Goal: Communication & Community: Answer question/provide support

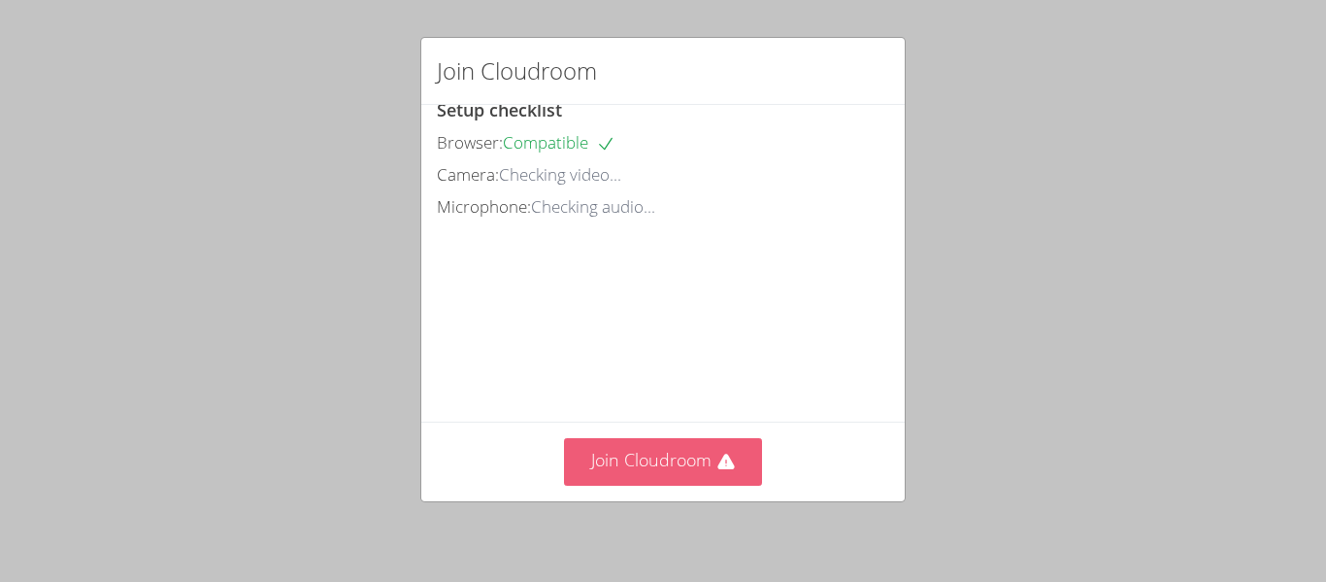
scroll to position [32, 0]
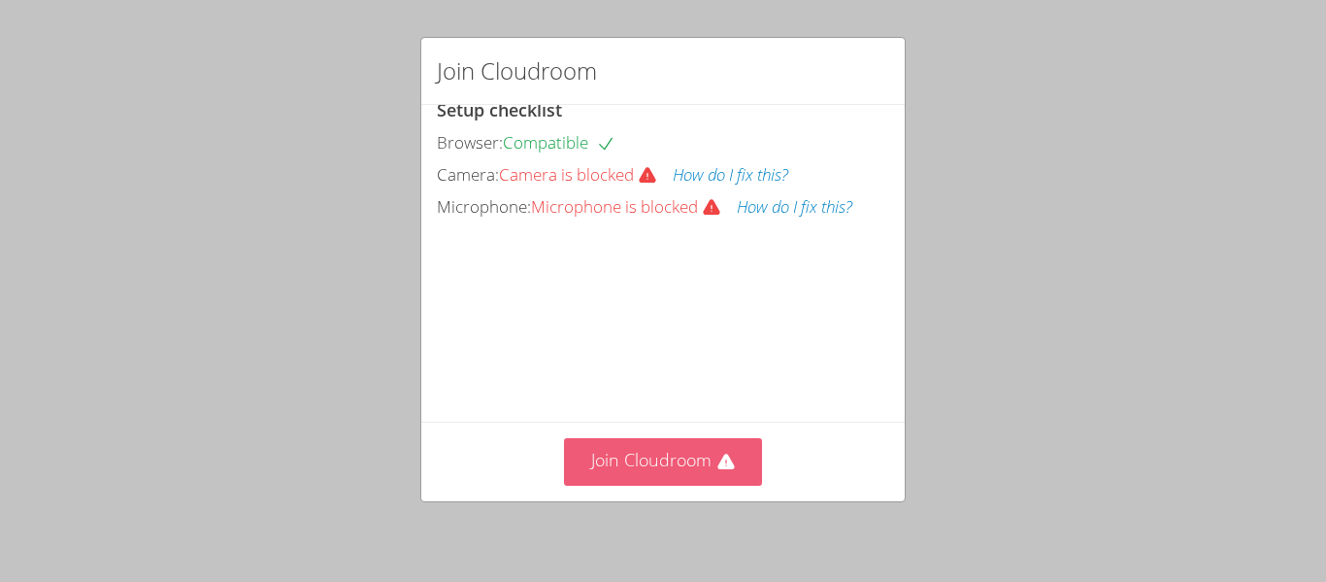
click at [684, 450] on button "Join Cloudroom" at bounding box center [663, 462] width 199 height 48
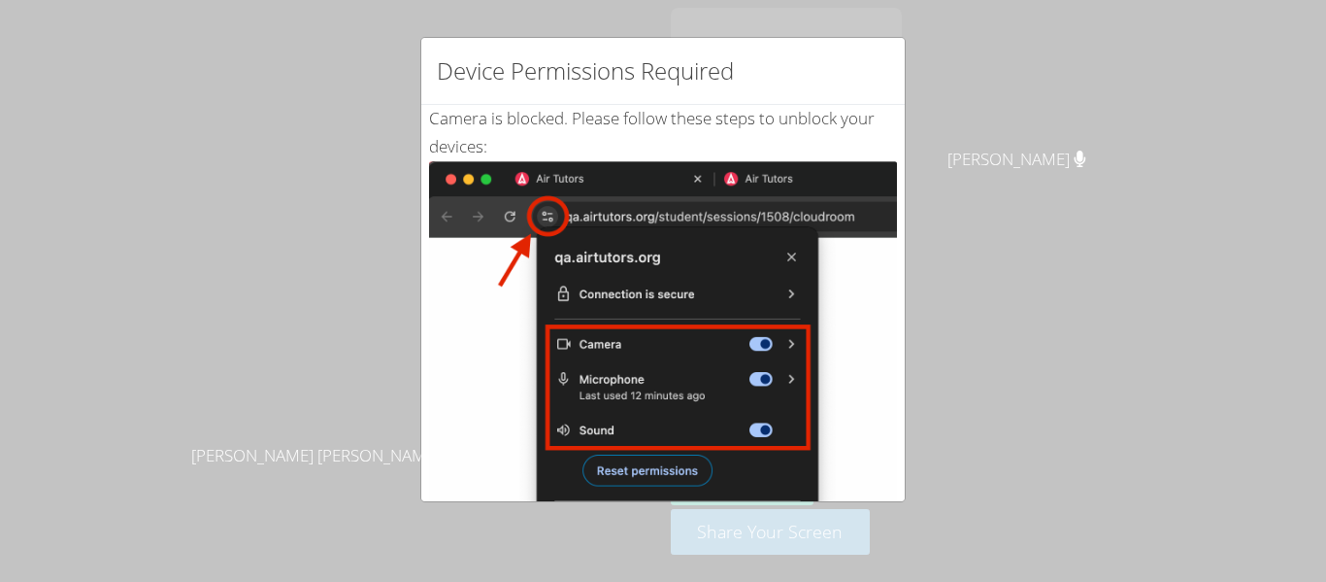
click at [1149, 406] on div "Device Permissions Required Camera is blocked . Please follow these steps to un…" at bounding box center [663, 291] width 1326 height 582
click at [669, 523] on div "Device Permissions Required Camera is blocked . Please follow these steps to un…" at bounding box center [663, 291] width 1326 height 582
click at [655, 538] on div "Device Permissions Required Camera is blocked . Please follow these steps to un…" at bounding box center [663, 291] width 1326 height 582
click at [670, 102] on div "Device Permissions Required" at bounding box center [663, 71] width 484 height 67
click at [770, 170] on img at bounding box center [663, 380] width 468 height 439
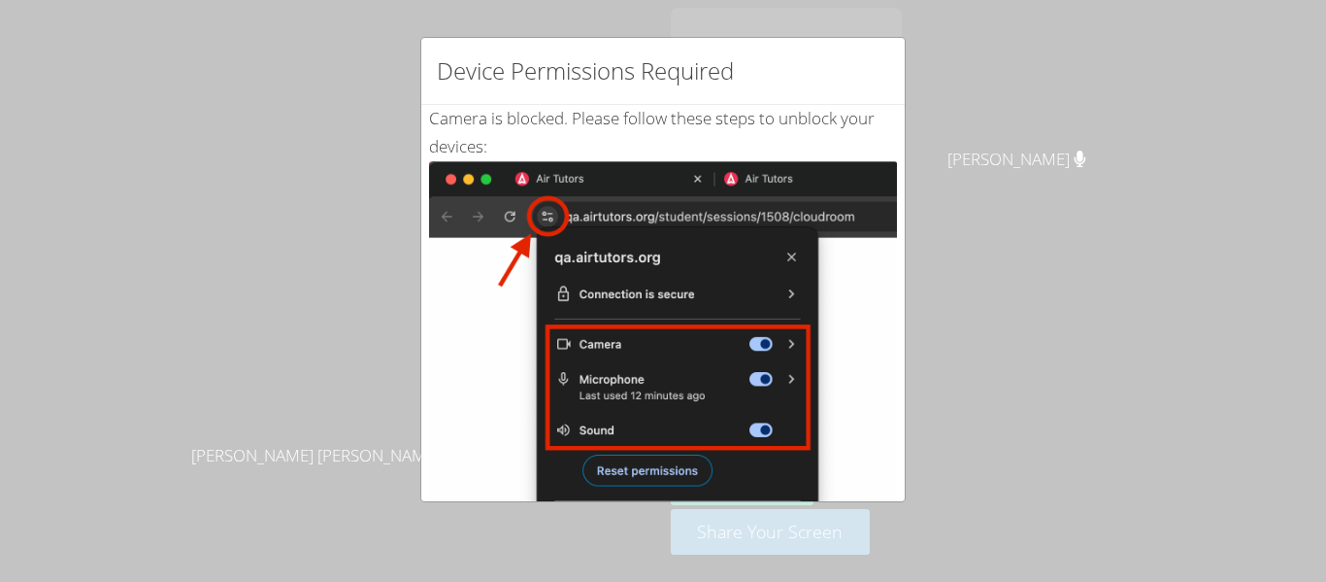
click at [845, 194] on img at bounding box center [663, 380] width 468 height 439
click at [553, 218] on img at bounding box center [663, 380] width 468 height 439
click at [741, 278] on img at bounding box center [663, 380] width 468 height 439
click at [756, 557] on div "Device Permissions Required Camera is blocked . Please follow these steps to un…" at bounding box center [663, 291] width 1326 height 582
click at [658, 479] on img at bounding box center [663, 380] width 468 height 439
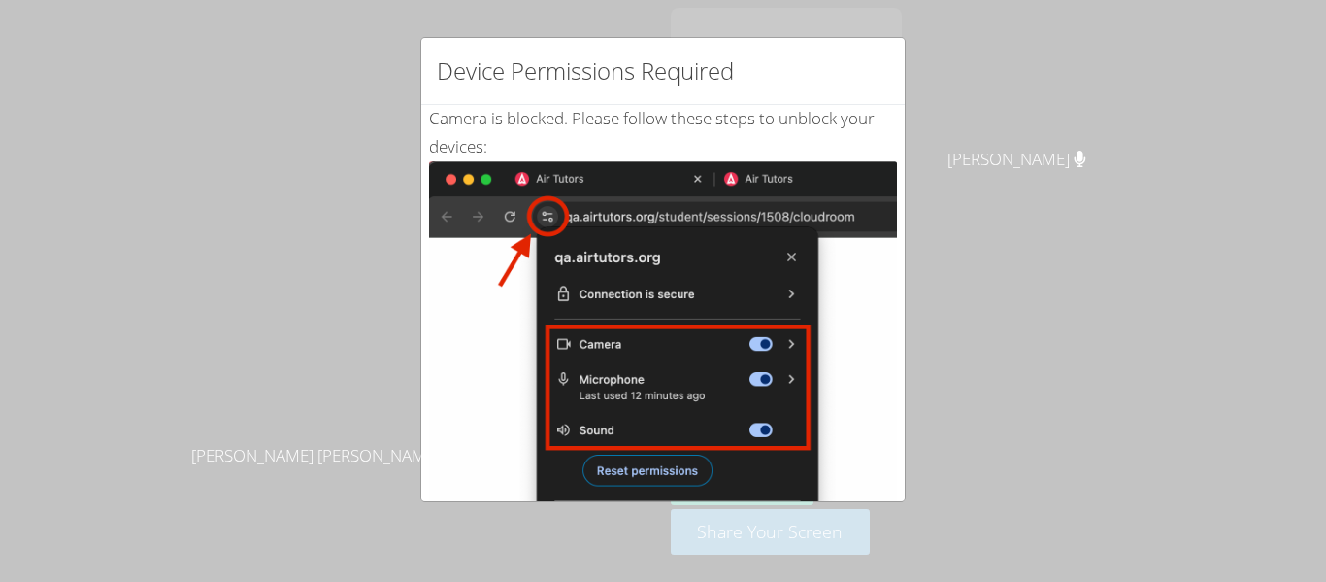
click at [646, 493] on img at bounding box center [663, 380] width 468 height 439
click at [876, 301] on img at bounding box center [663, 380] width 468 height 439
click at [845, 351] on img at bounding box center [663, 380] width 468 height 439
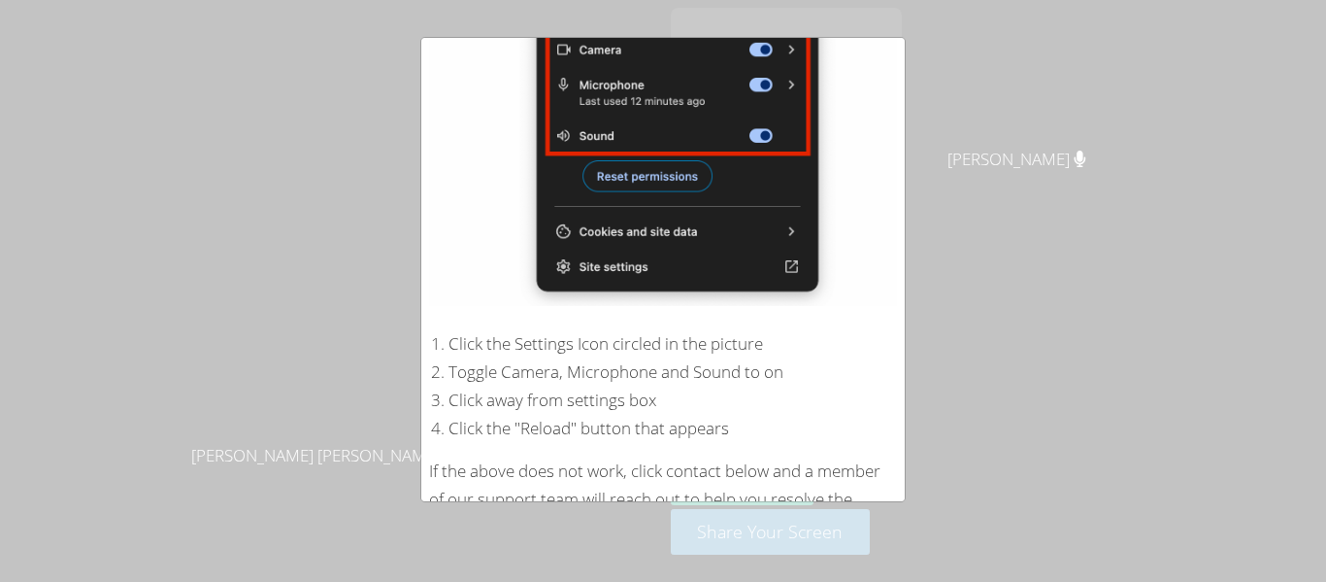
scroll to position [413, 0]
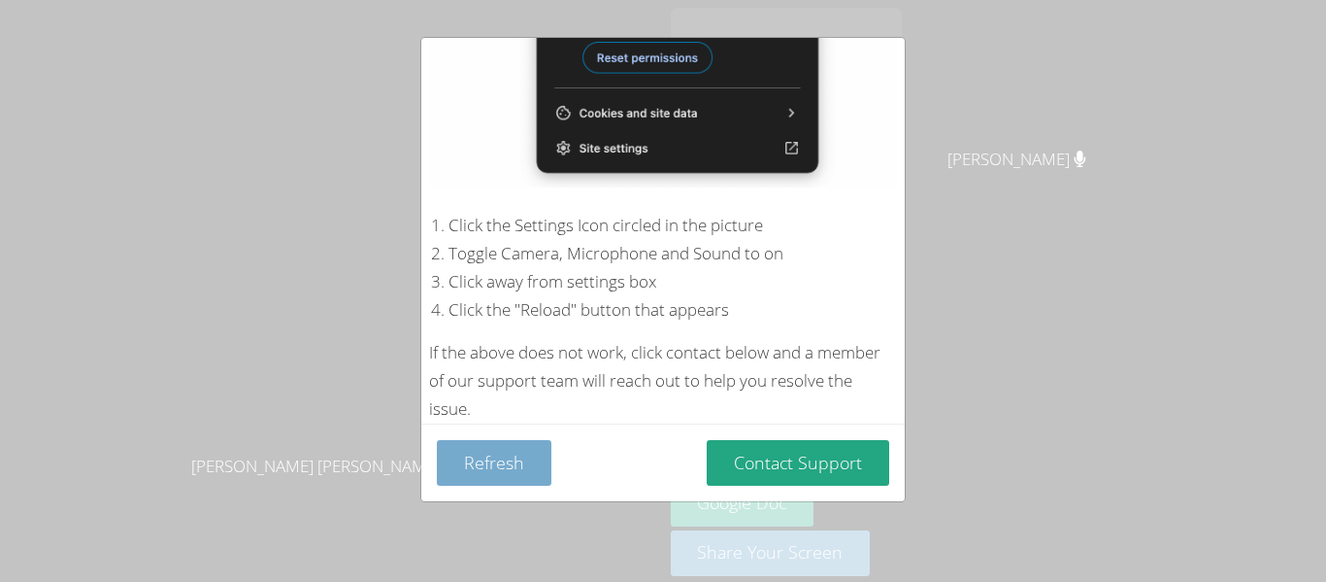
click at [506, 465] on button "Refresh" at bounding box center [494, 463] width 115 height 46
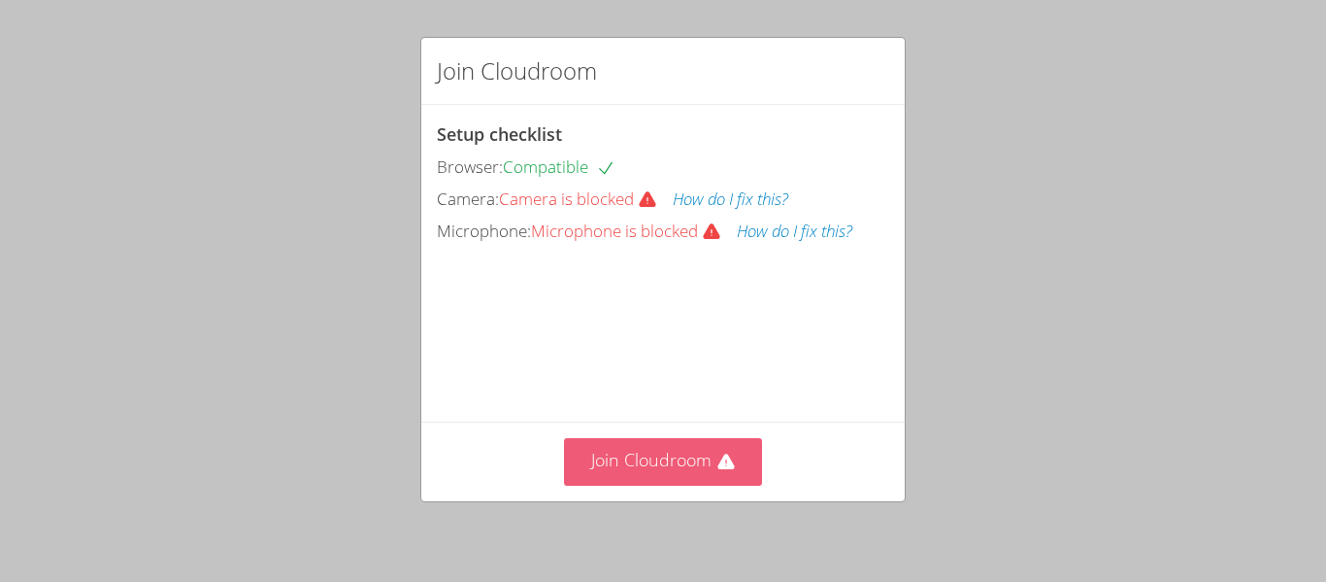
click at [702, 470] on button "Join Cloudroom" at bounding box center [663, 462] width 199 height 48
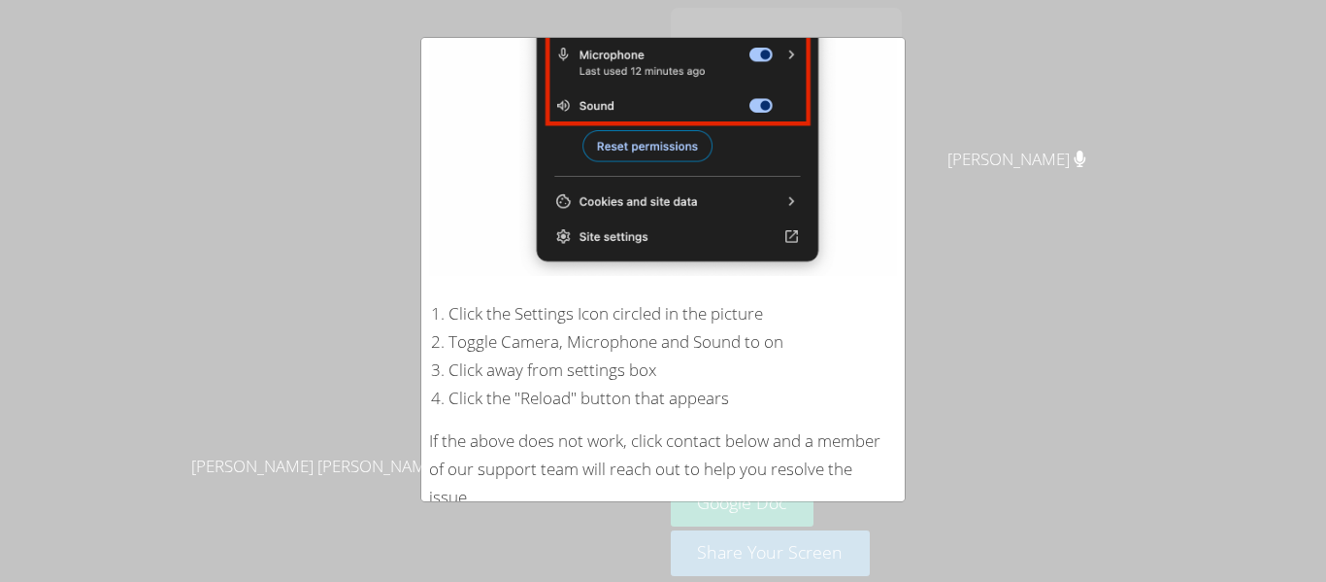
scroll to position [413, 0]
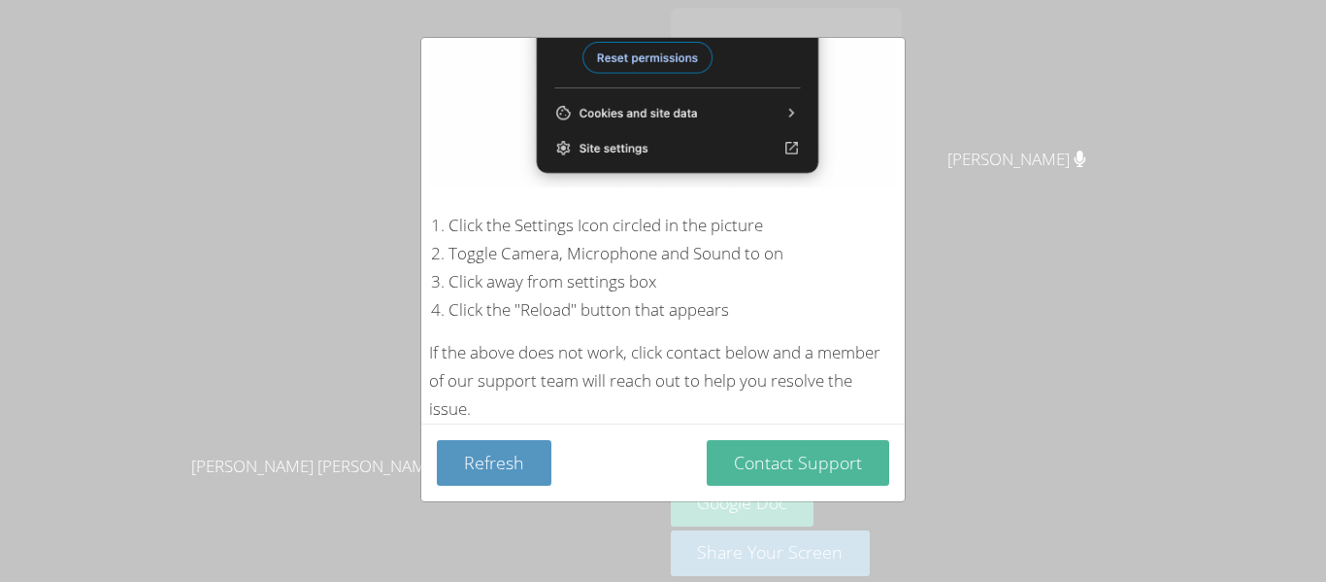
click at [809, 483] on button "Contact Support" at bounding box center [798, 463] width 183 height 46
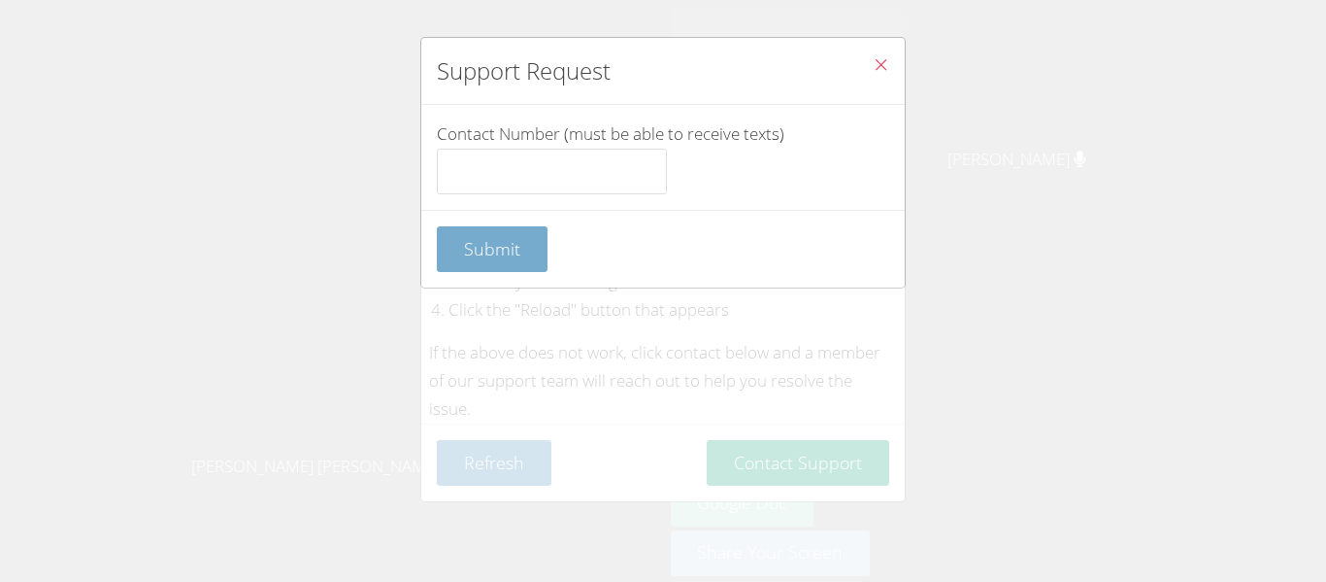
click at [527, 237] on button "Submit" at bounding box center [492, 249] width 111 height 46
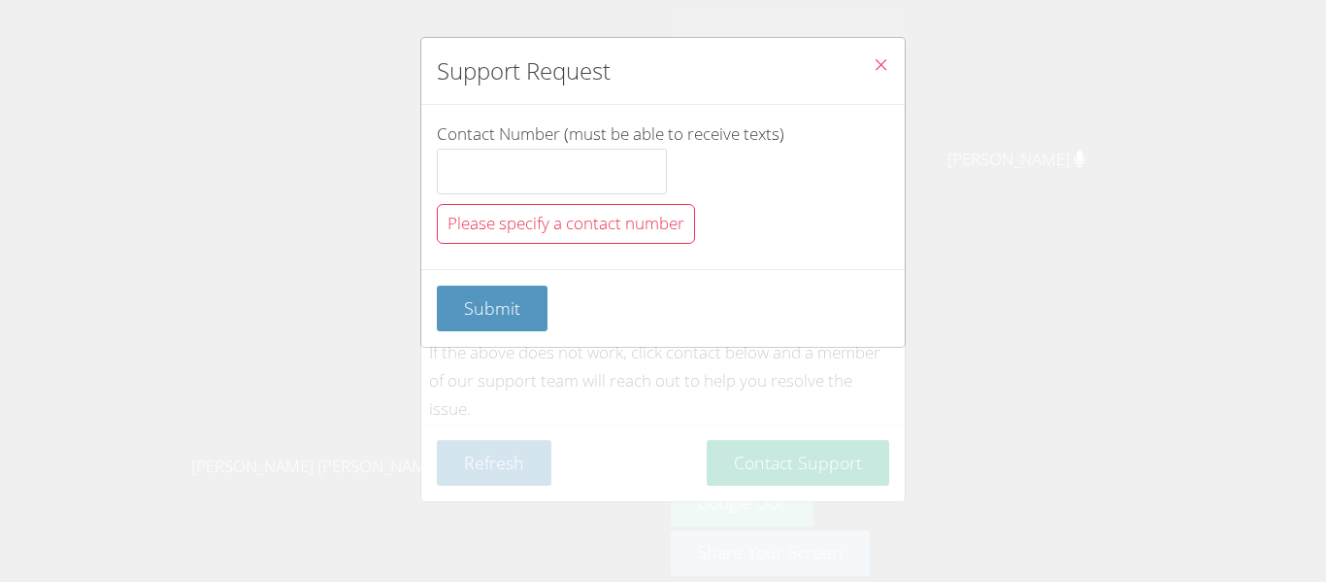
click at [887, 73] on span "Close" at bounding box center [881, 66] width 17 height 22
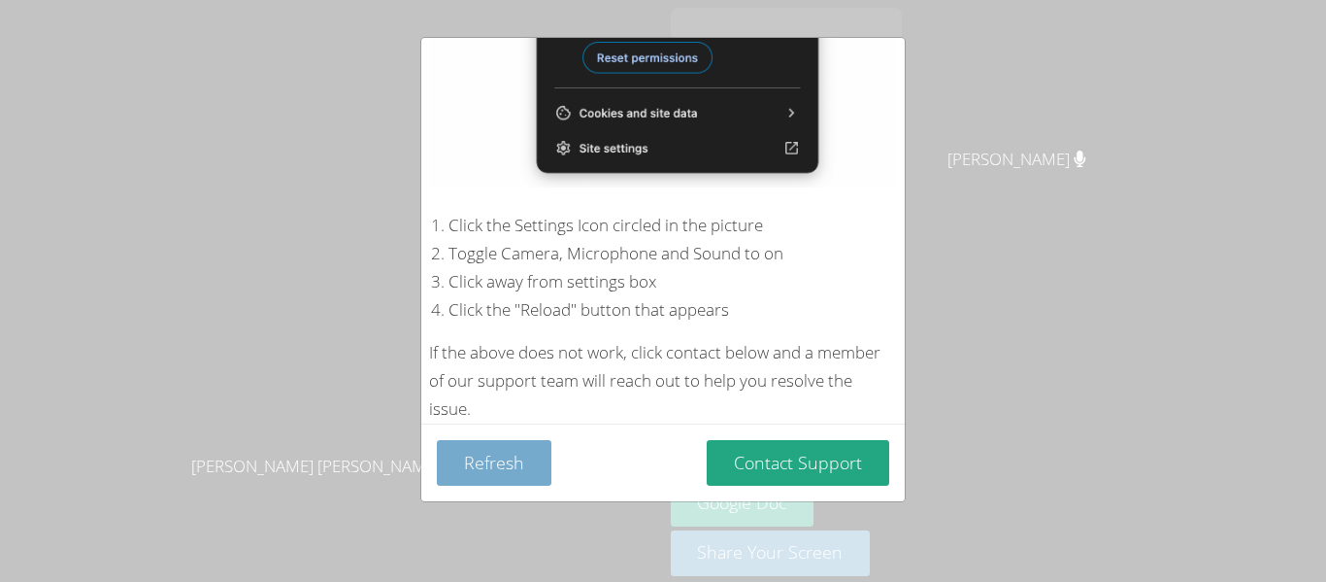
click at [538, 472] on button "Refresh" at bounding box center [494, 463] width 115 height 46
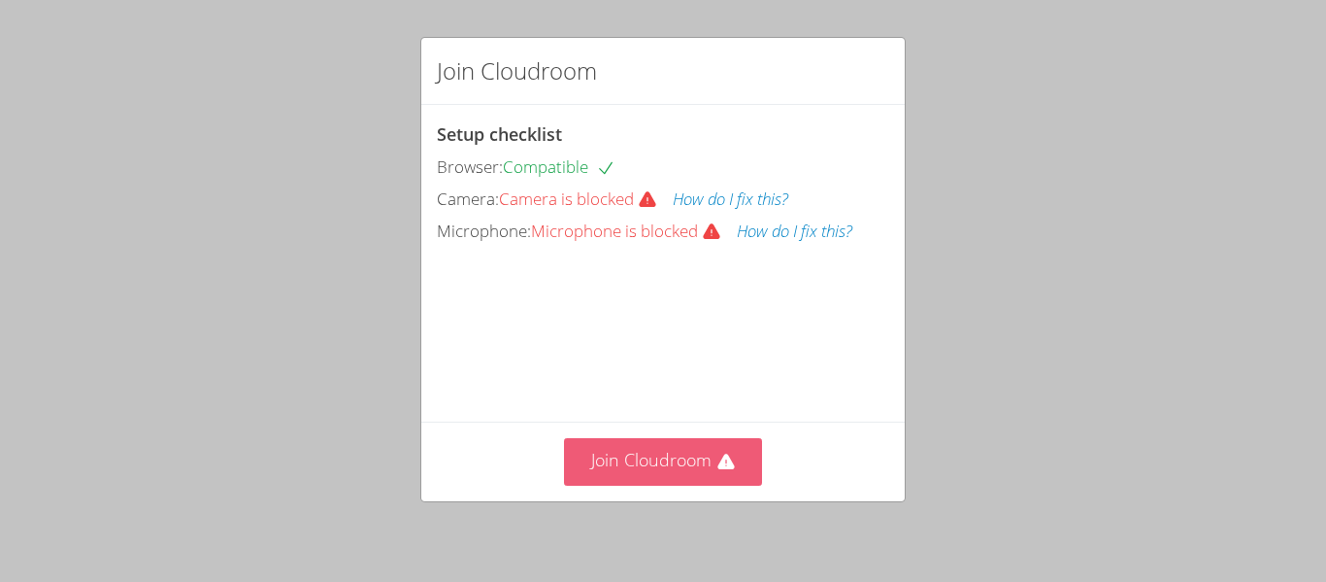
click at [79, 67] on div "Join Cloudroom Setup checklist Browser: Compatible Camera: Camera is blocked Ho…" at bounding box center [663, 291] width 1326 height 582
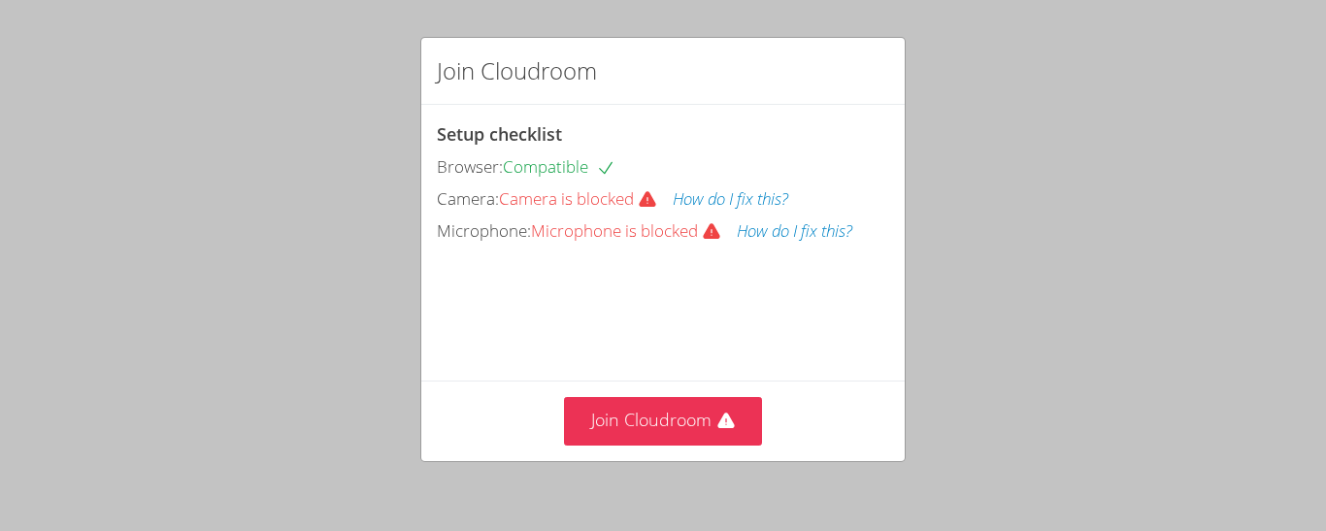
click at [50, 53] on div "Join Cloudroom Setup checklist Browser: Compatible Camera: Camera is blocked Ho…" at bounding box center [663, 265] width 1326 height 531
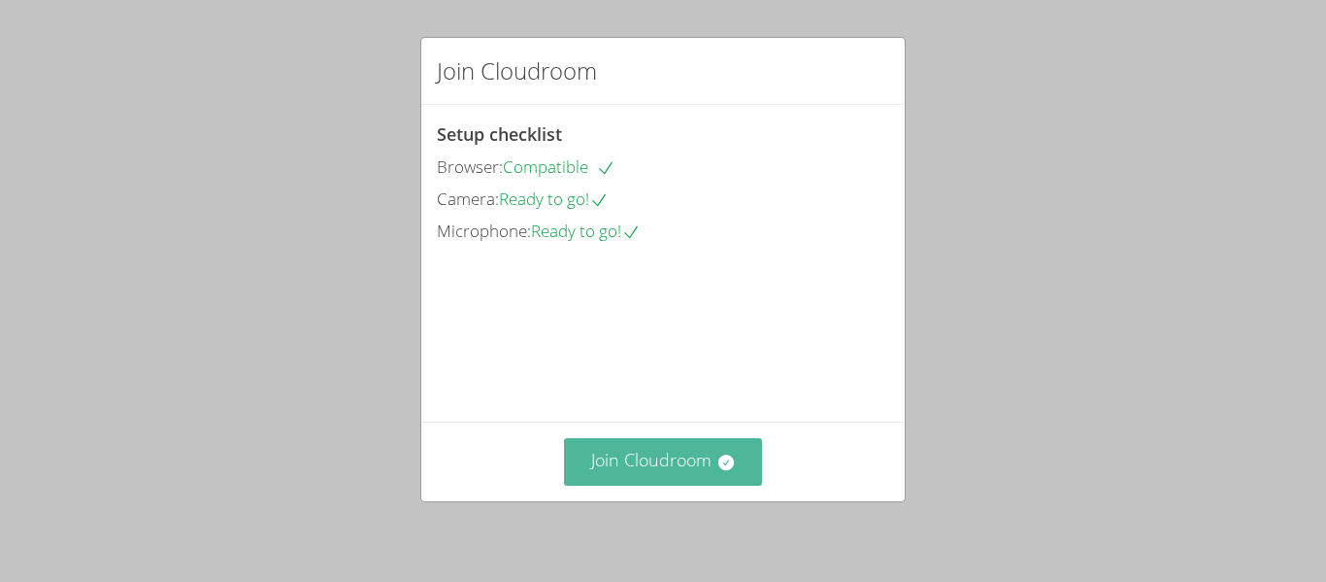
click at [654, 470] on button "Join Cloudroom" at bounding box center [663, 462] width 199 height 48
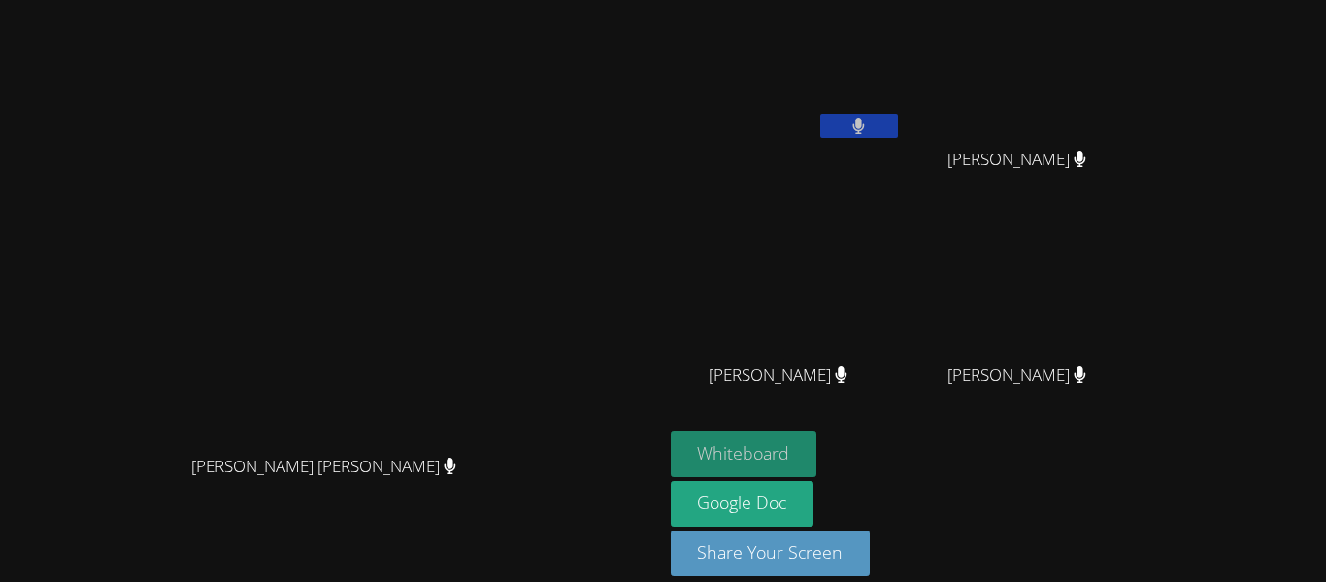
click at [818, 444] on button "Whiteboard" at bounding box center [744, 454] width 147 height 46
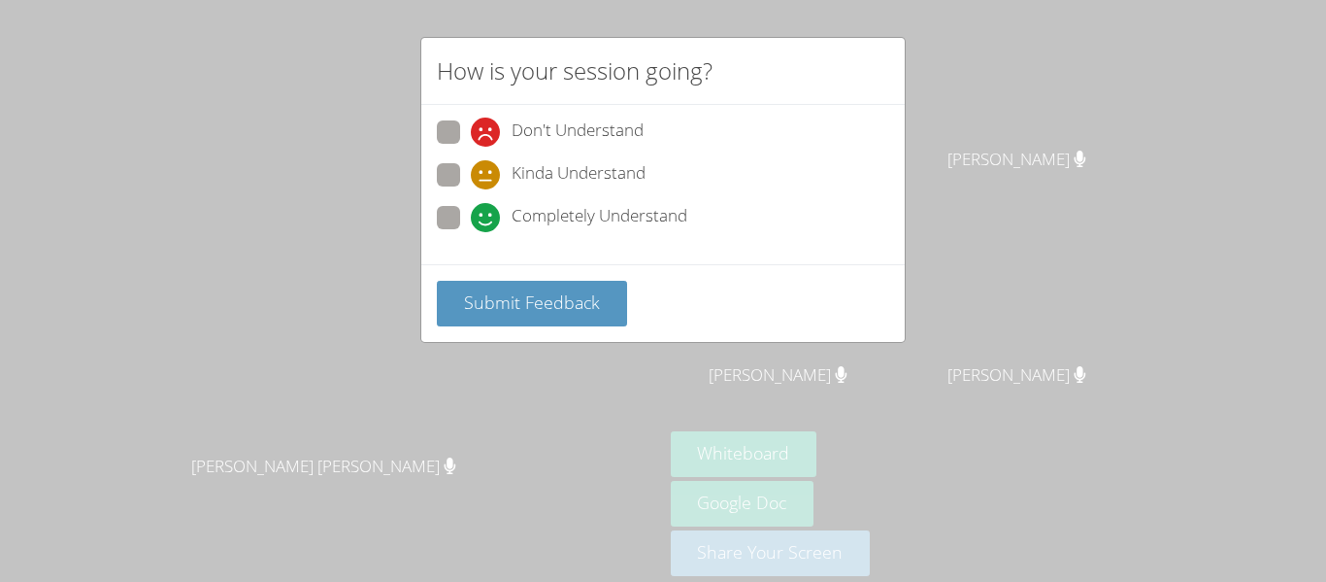
click at [471, 232] on span at bounding box center [471, 232] width 0 height 0
click at [471, 211] on input "Completely Understand" at bounding box center [479, 214] width 17 height 17
radio input "true"
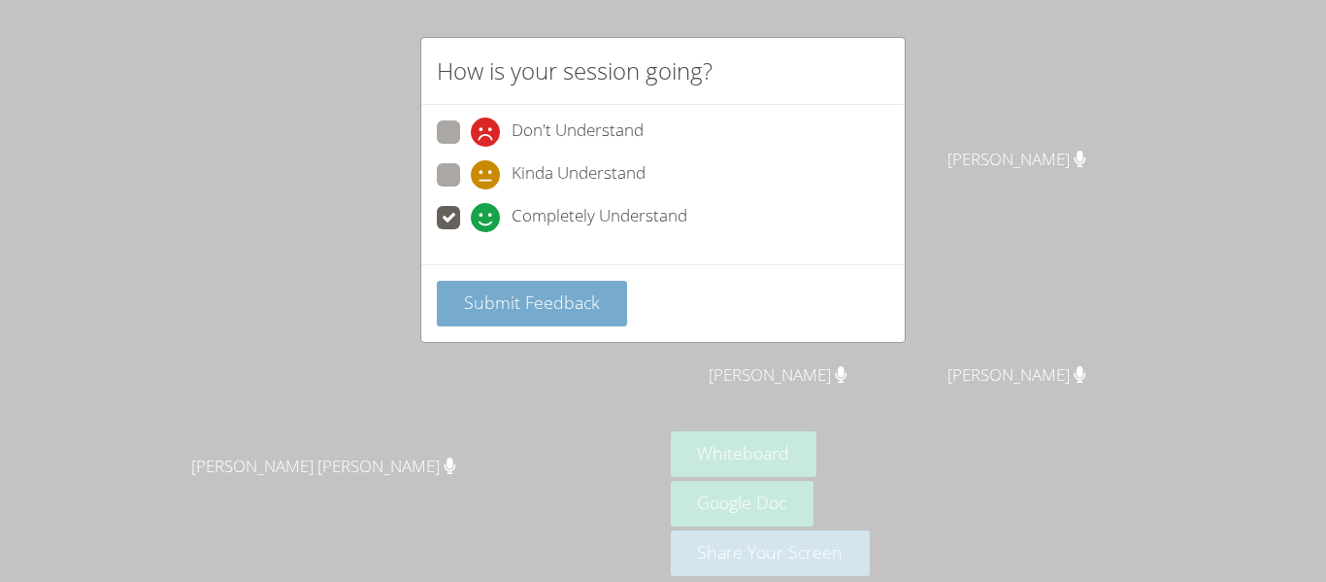
click at [550, 295] on span "Submit Feedback" at bounding box center [532, 301] width 136 height 23
